Goal: Task Accomplishment & Management: Complete application form

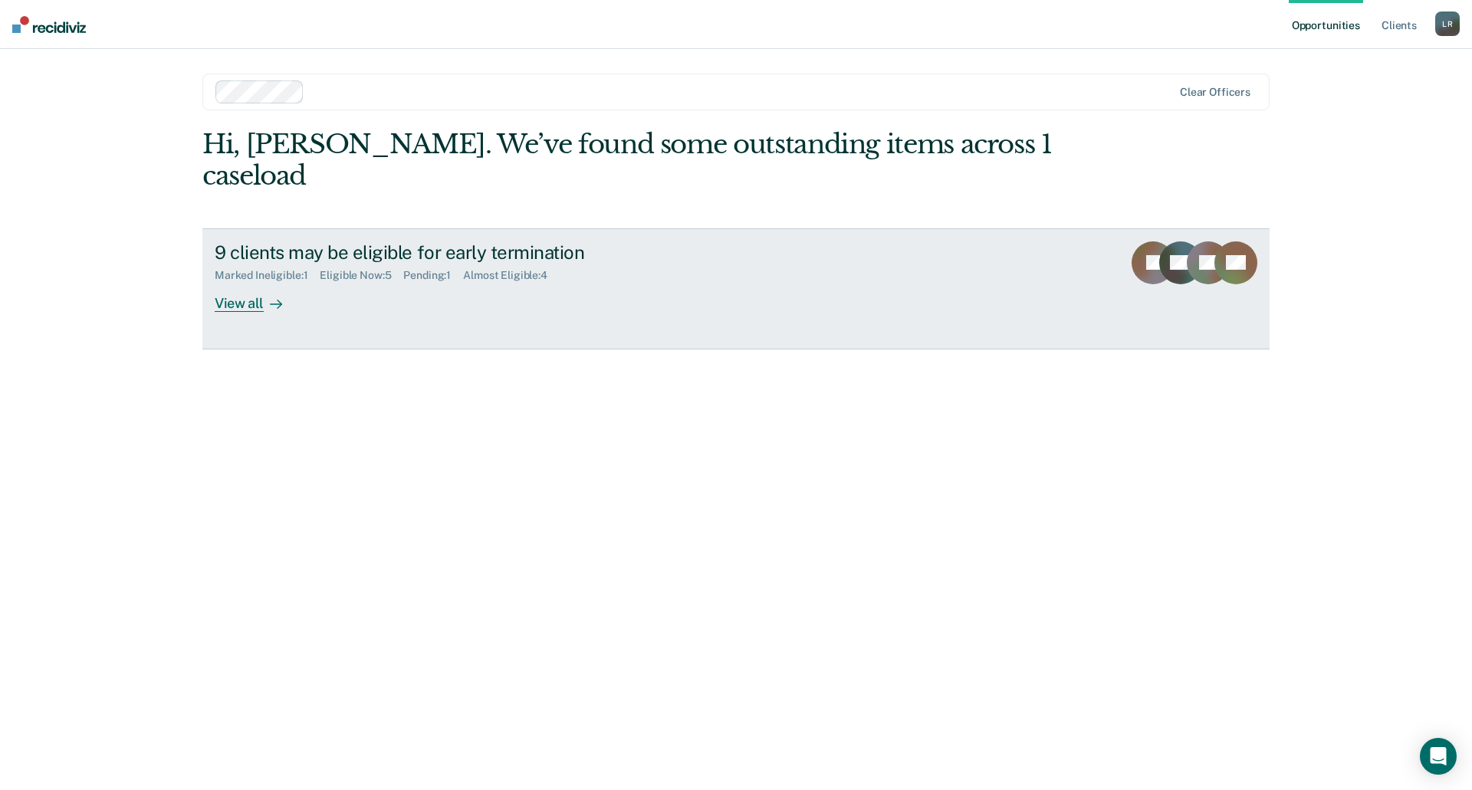
click at [278, 284] on link "9 clients may be eligible for early termination Marked Ineligible : 1 Eligible …" at bounding box center [735, 288] width 1067 height 121
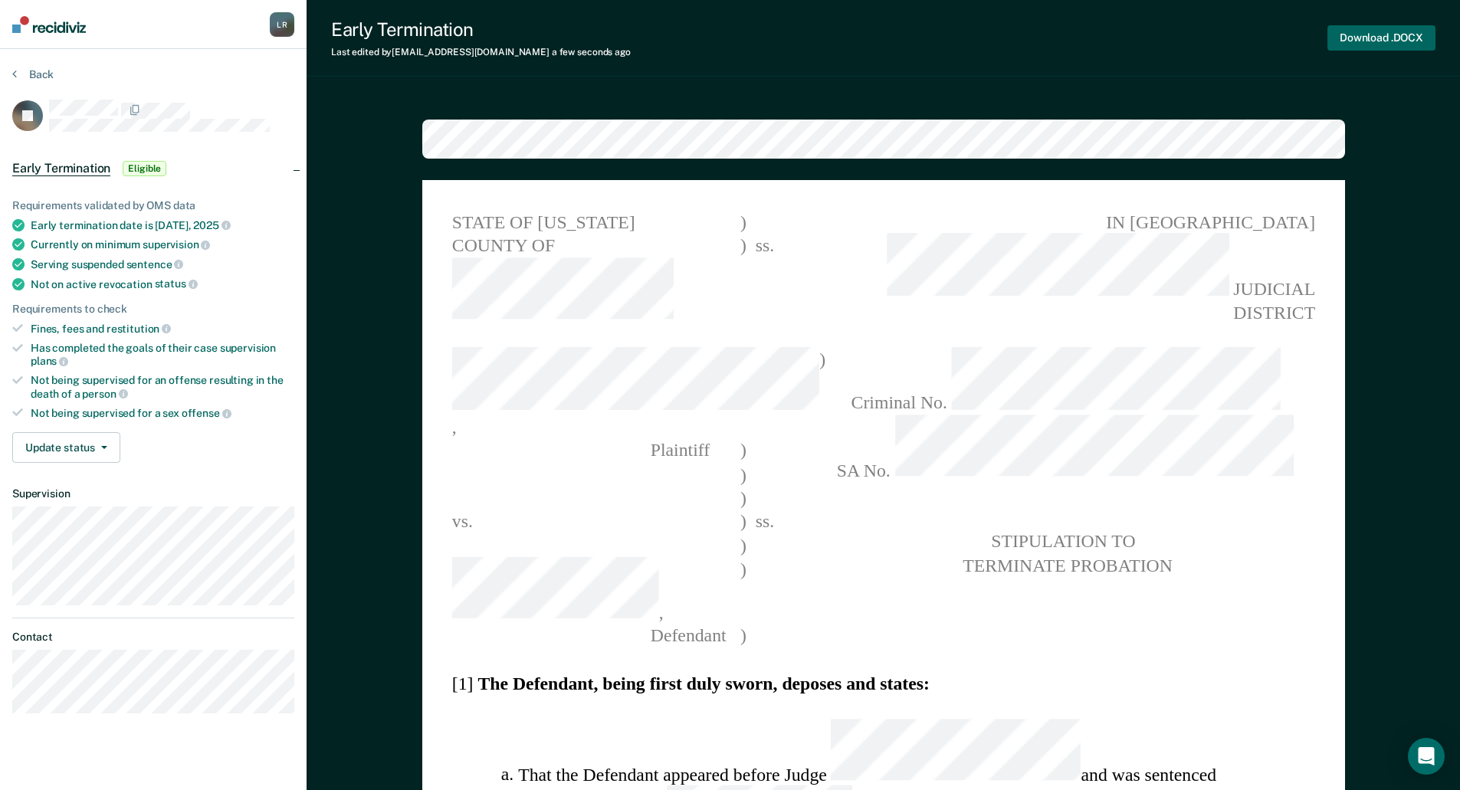
click at [1389, 39] on button "Download .DOCX" at bounding box center [1382, 37] width 108 height 25
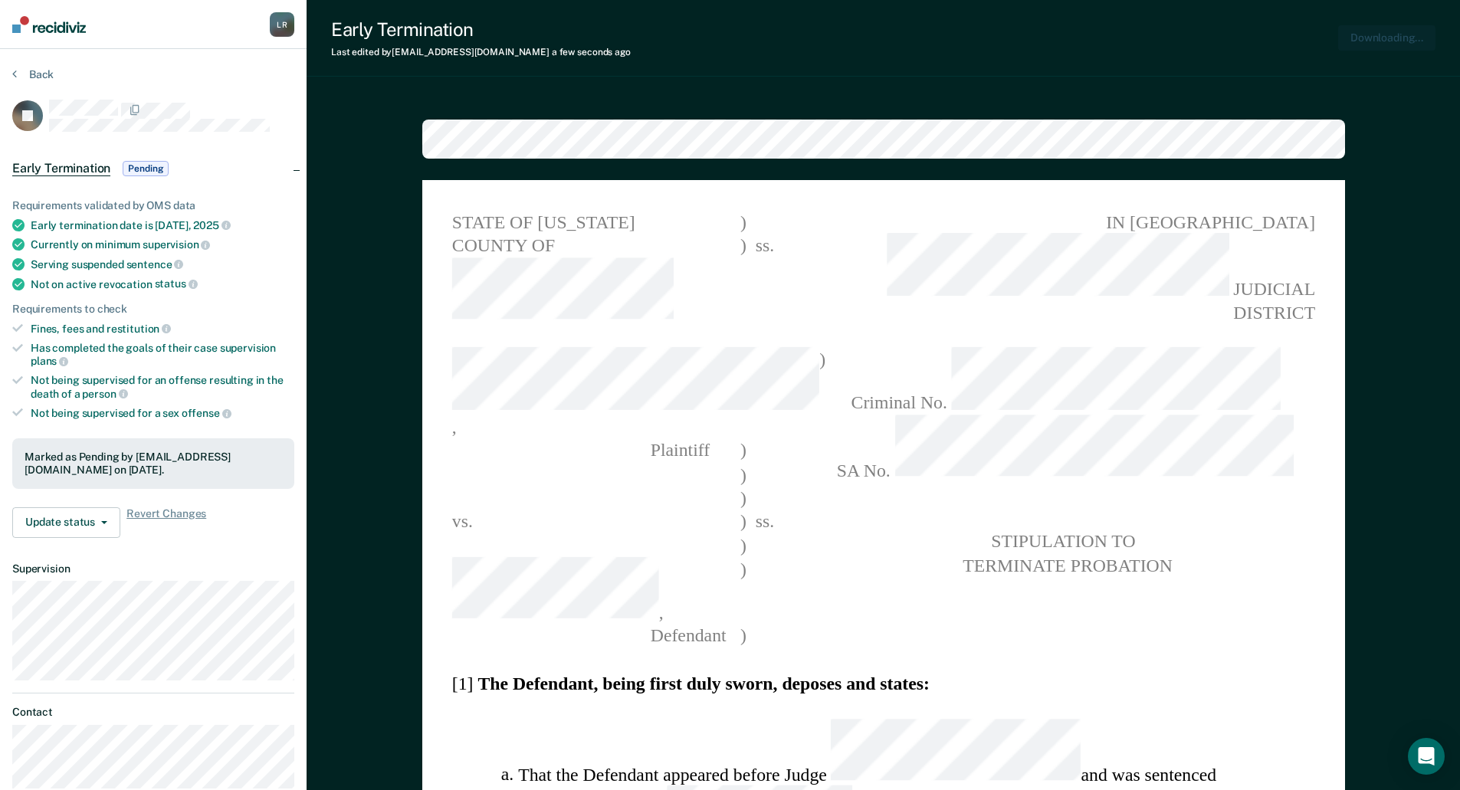
type textarea "x"
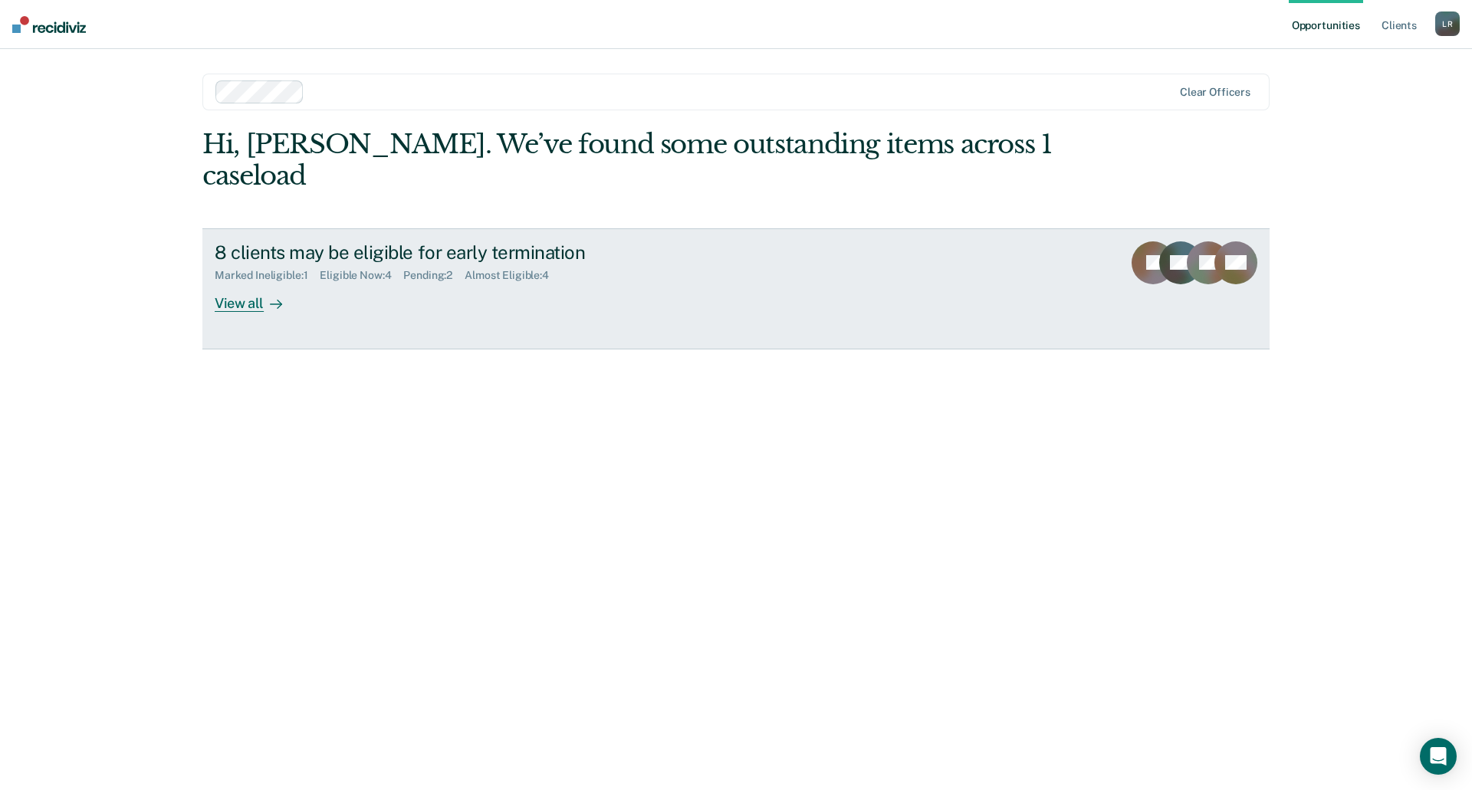
click at [461, 263] on div "Marked Ineligible : 1 Eligible Now : 4 Pending : 2 Almost Eligible : 4" at bounding box center [484, 272] width 538 height 19
